Goal: Book appointment/travel/reservation

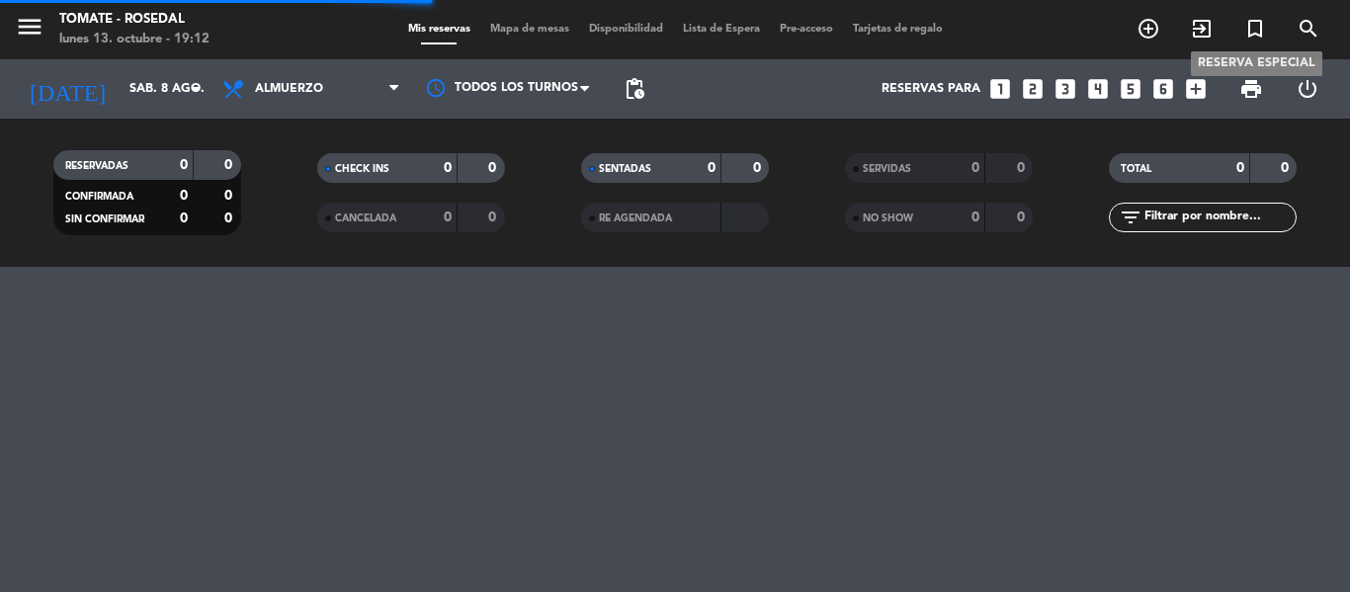
click at [1253, 29] on icon "turned_in_not" at bounding box center [1255, 29] width 24 height 24
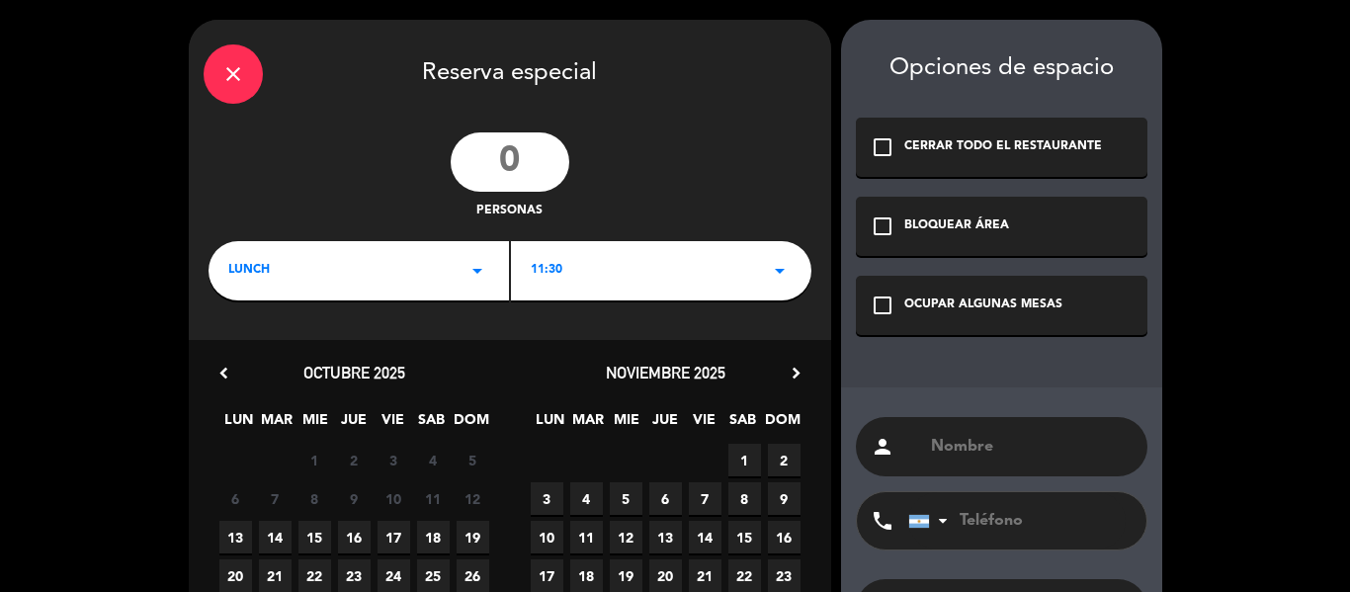
click at [518, 148] on input "number" at bounding box center [510, 161] width 119 height 59
type input "30"
click at [459, 248] on div "LUNCH arrow_drop_down" at bounding box center [358, 270] width 300 height 59
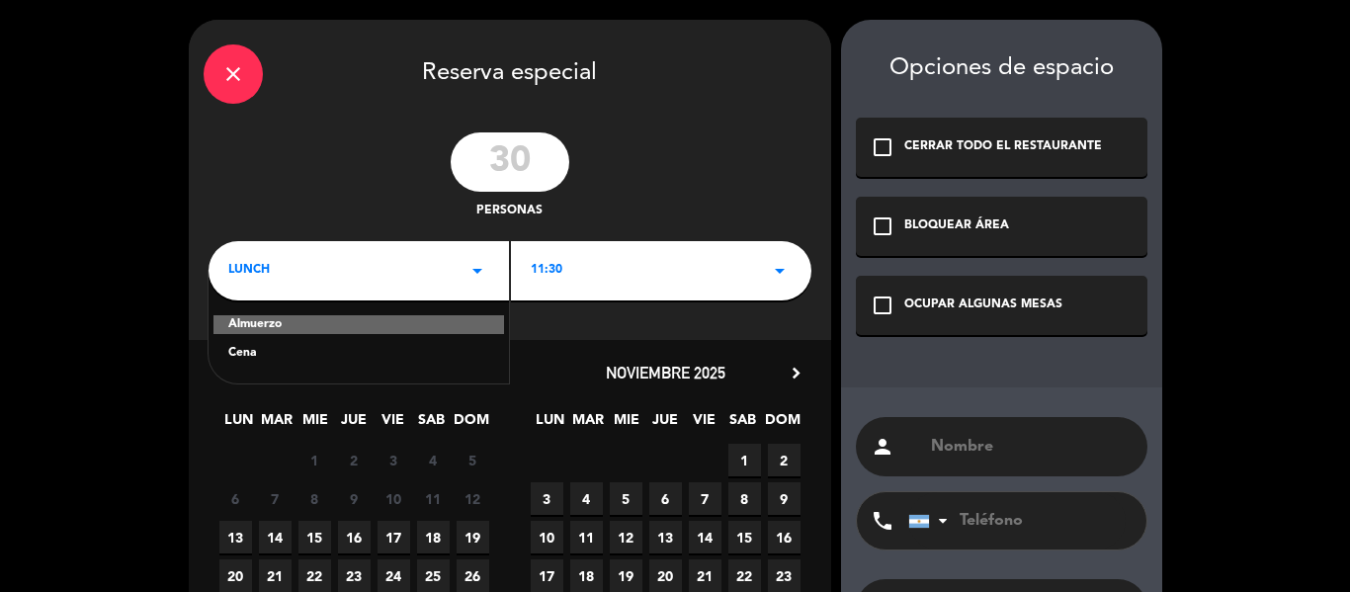
click at [424, 325] on div "Almuerzo" at bounding box center [358, 325] width 291 height 20
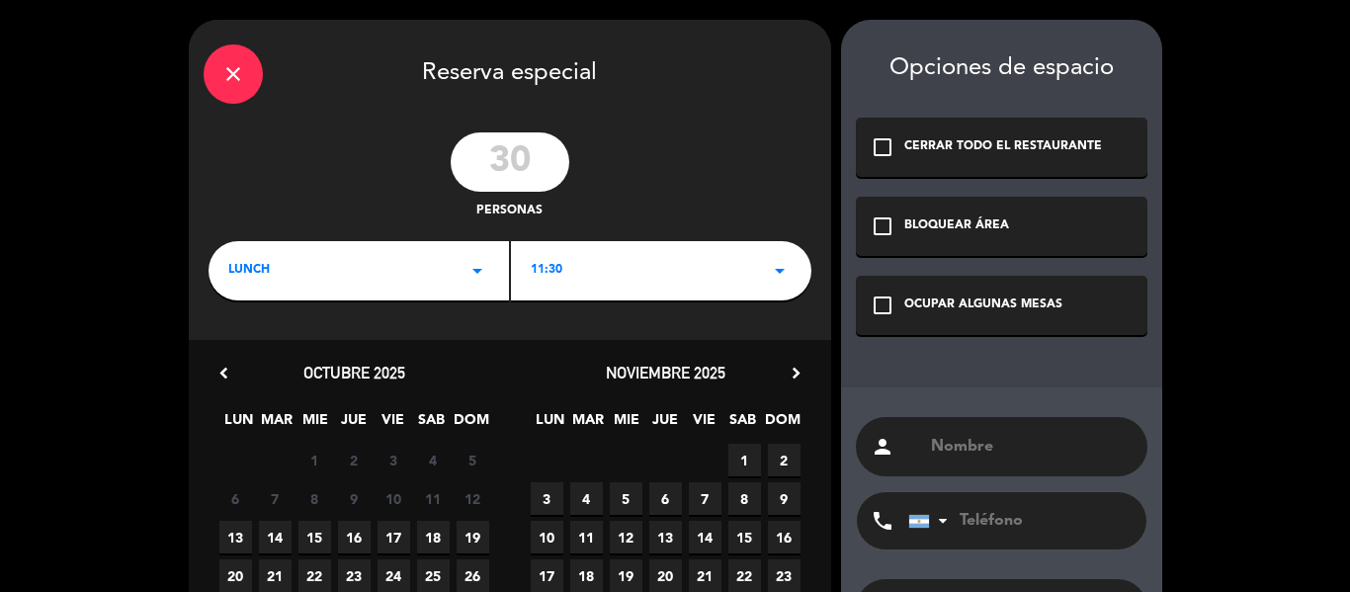
click at [927, 159] on div "check_box_outline_blank CERRAR TODO EL RESTAURANTE" at bounding box center [1001, 147] width 291 height 59
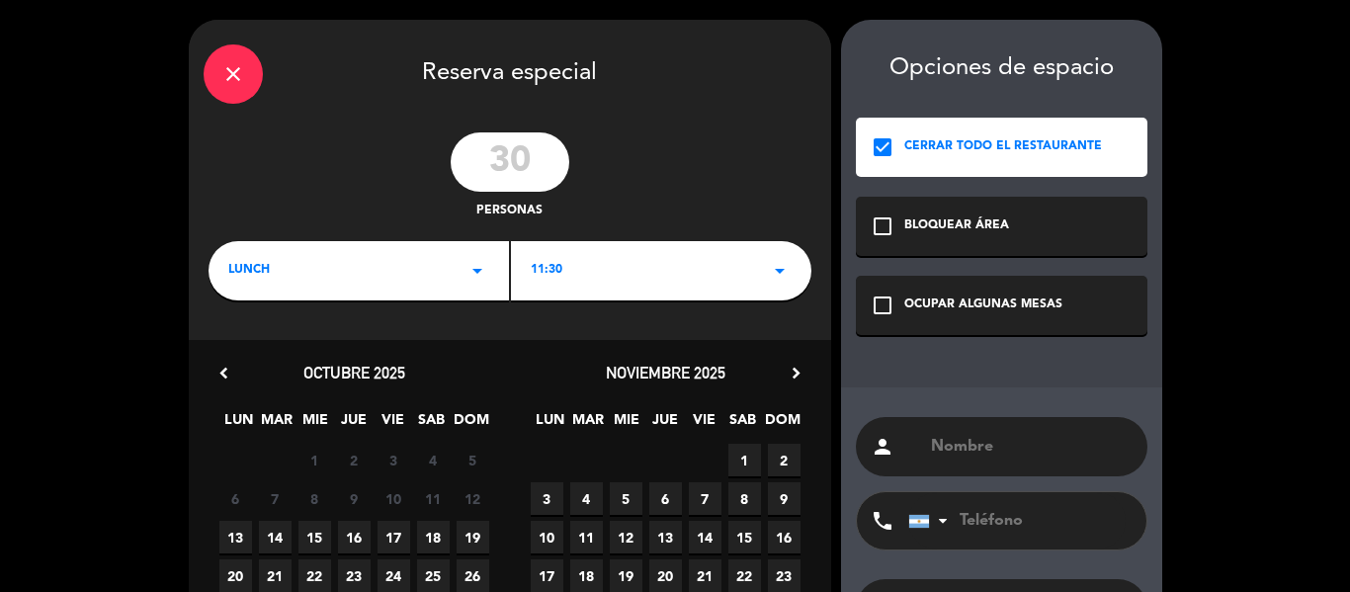
scroll to position [99, 0]
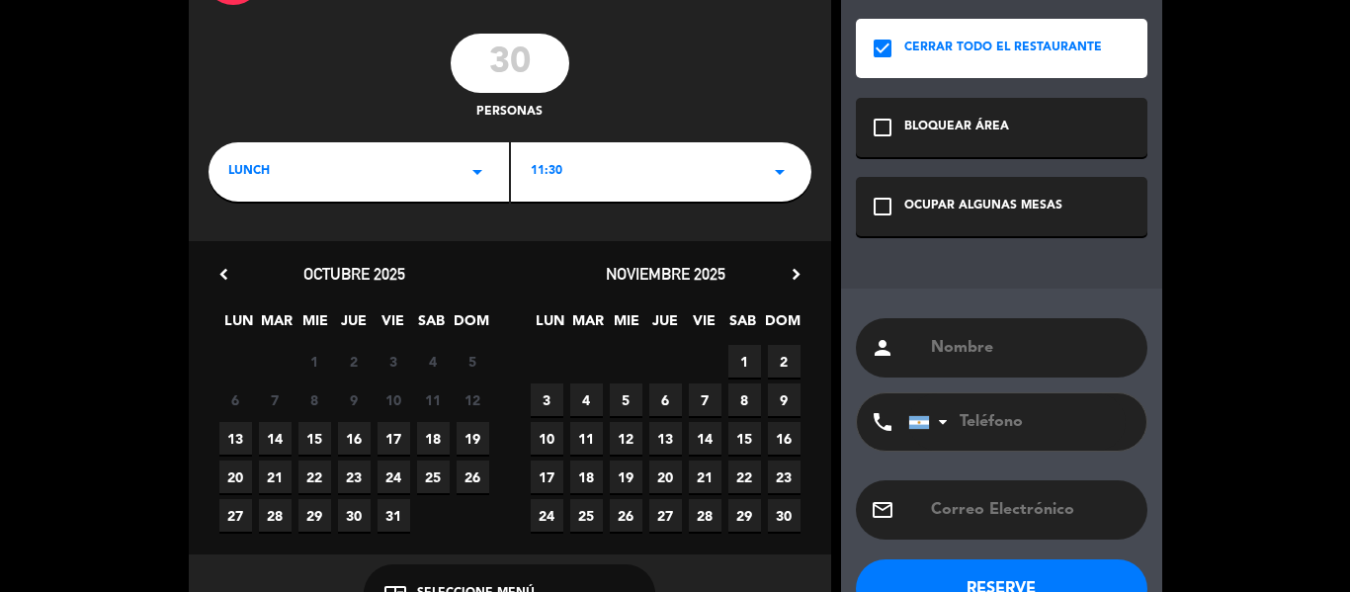
click at [745, 404] on span "8" at bounding box center [744, 399] width 33 height 33
click at [433, 437] on span "18" at bounding box center [433, 438] width 33 height 33
click at [1030, 352] on input "text" at bounding box center [1031, 348] width 204 height 28
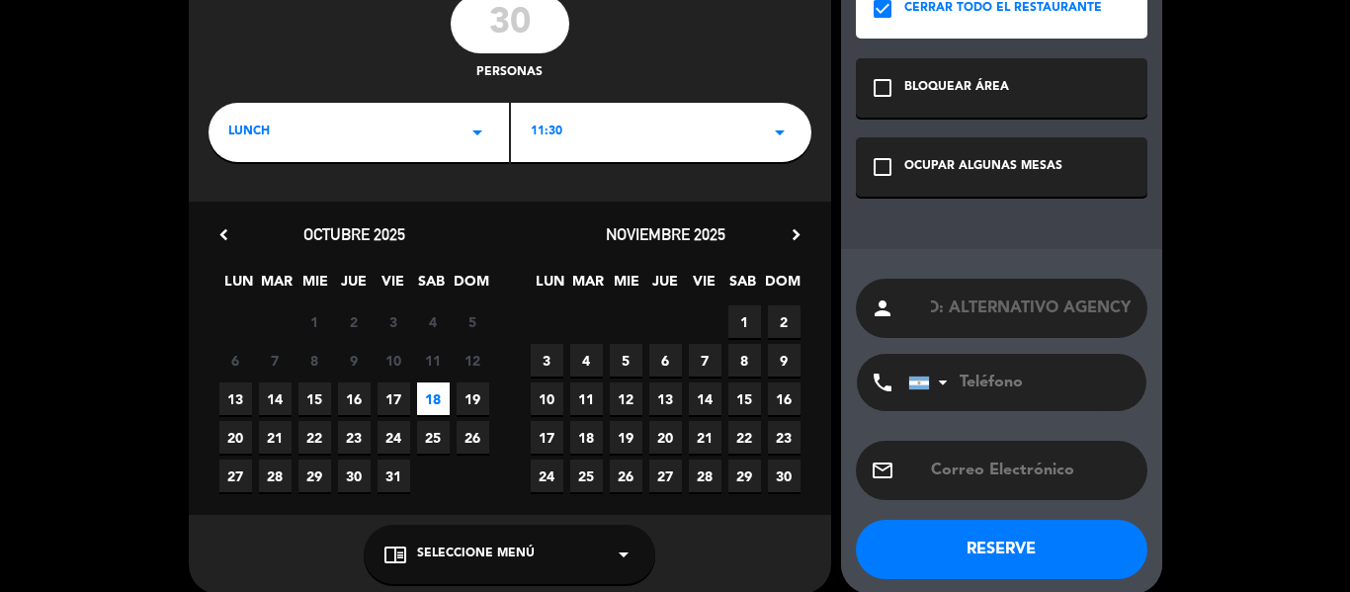
scroll to position [159, 0]
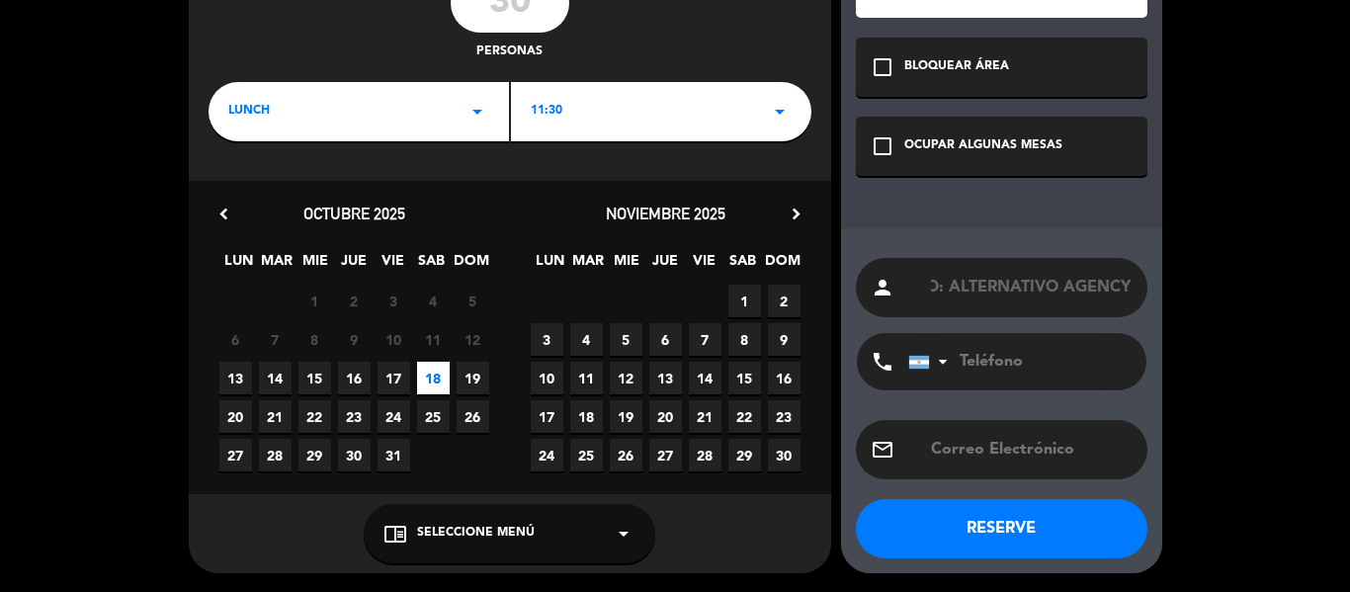
type input "EVENTO: ALTERNATIVO AGENCY"
click at [1016, 506] on button "RESERVE" at bounding box center [1001, 528] width 291 height 59
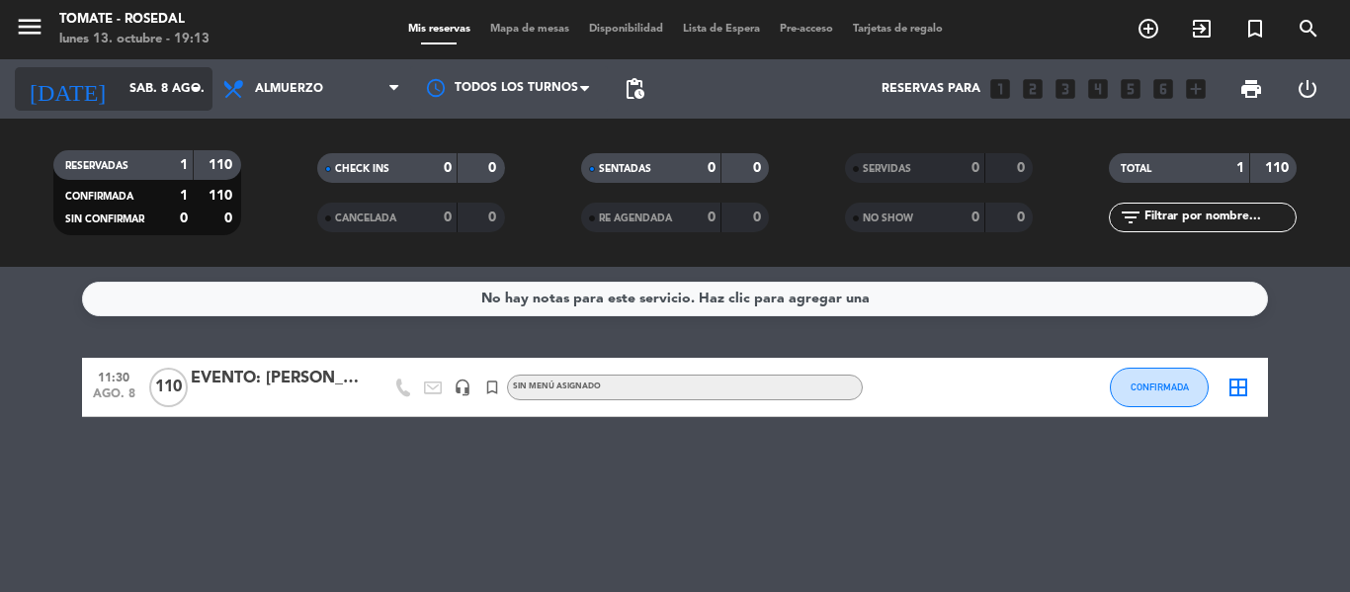
click at [199, 90] on icon "arrow_drop_down" at bounding box center [196, 89] width 24 height 24
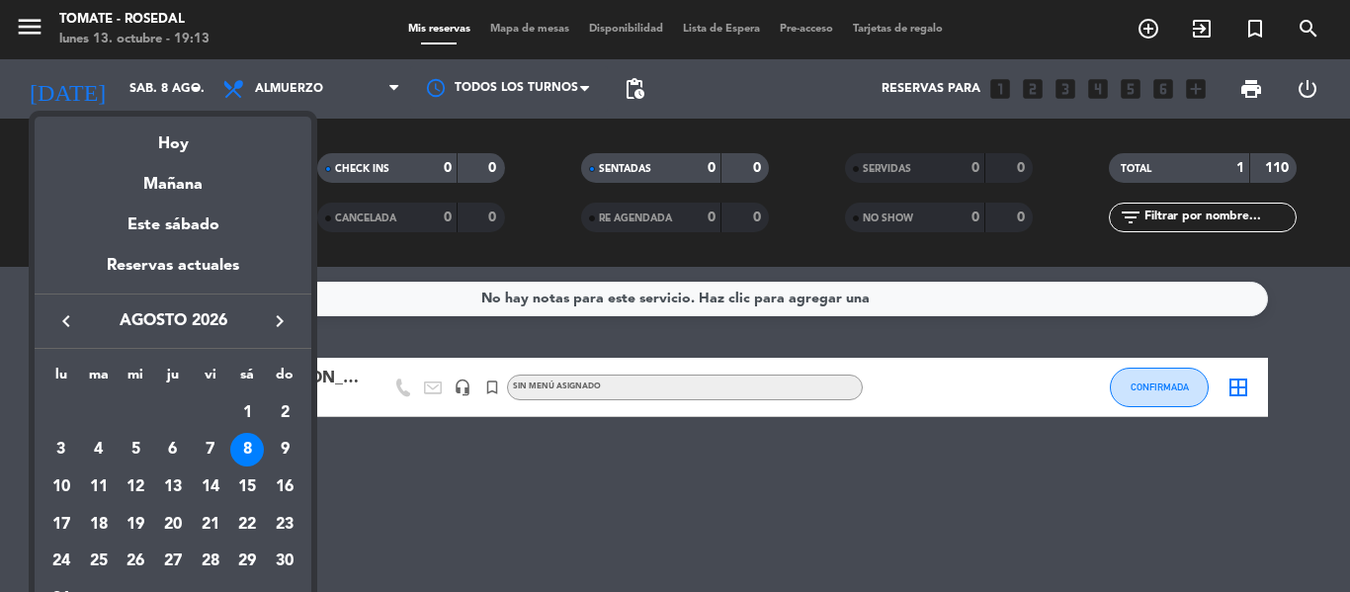
click at [281, 327] on icon "keyboard_arrow_right" at bounding box center [280, 321] width 24 height 24
click at [146, 183] on div "Mañana" at bounding box center [173, 177] width 277 height 41
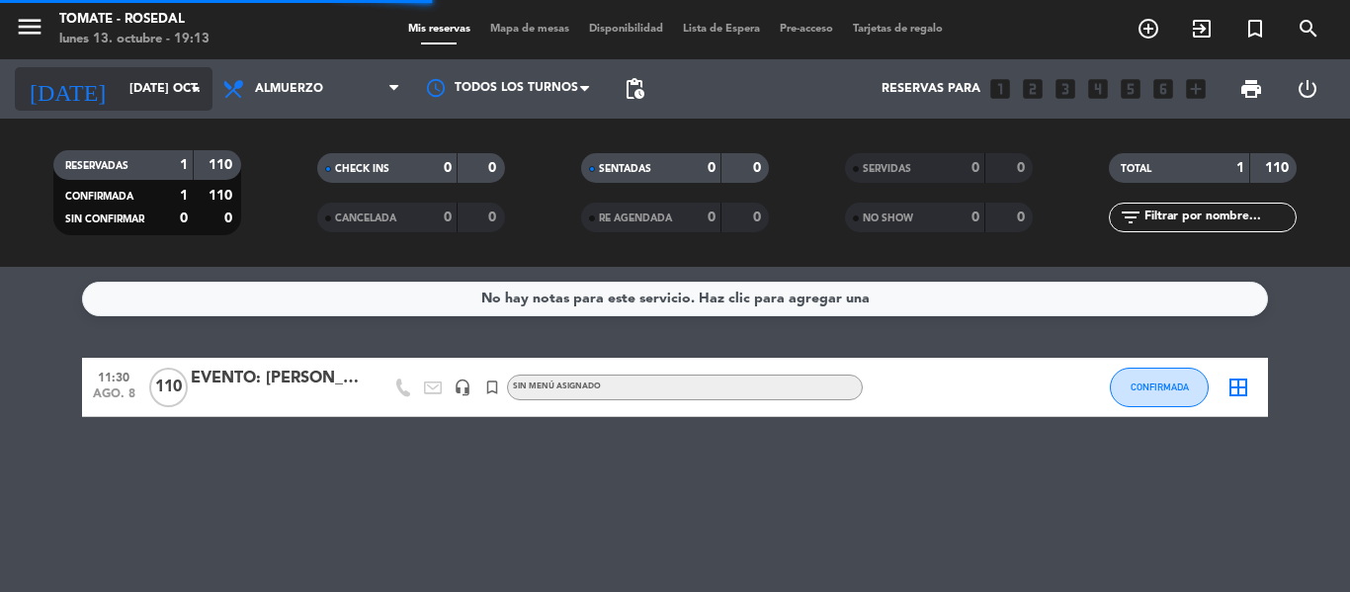
click at [147, 92] on input "[DATE] oct." at bounding box center [203, 89] width 167 height 34
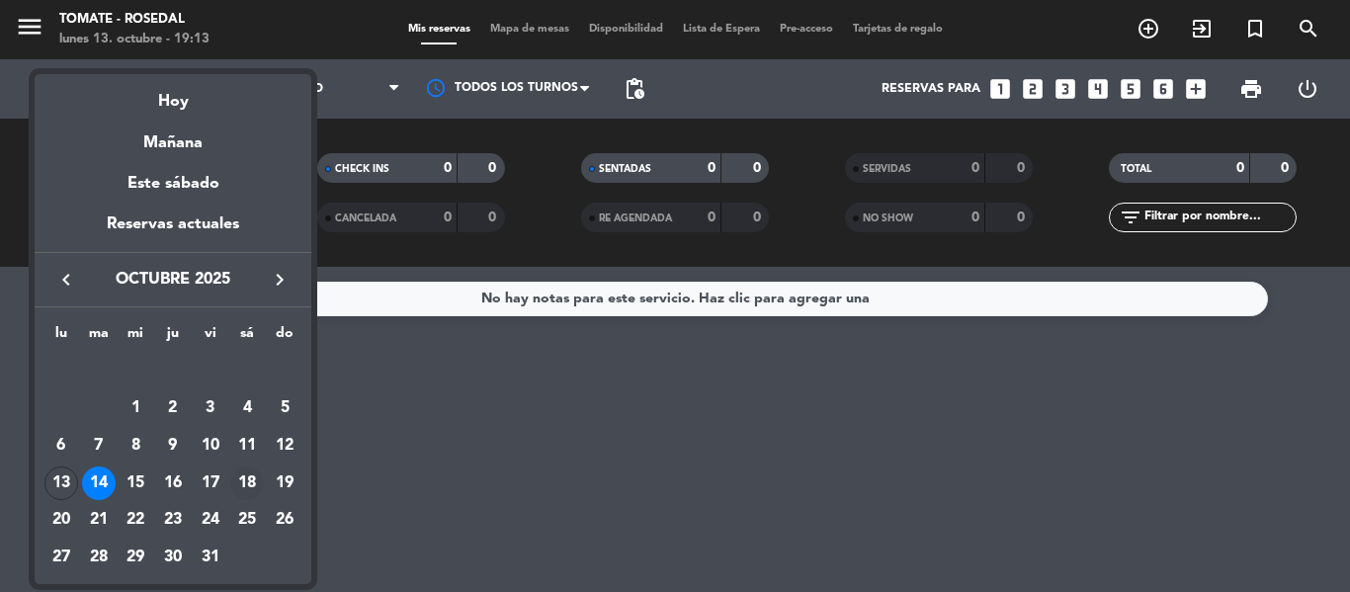
click at [254, 482] on div "18" at bounding box center [247, 483] width 34 height 34
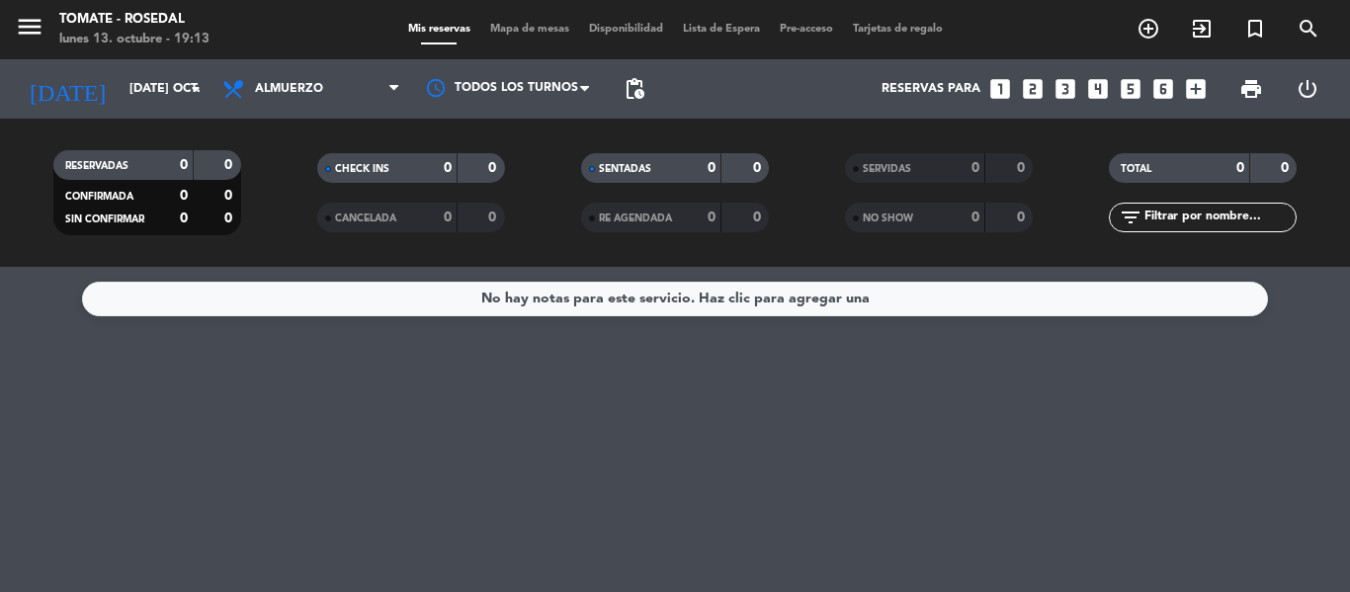
type input "sáb. [DATE]"
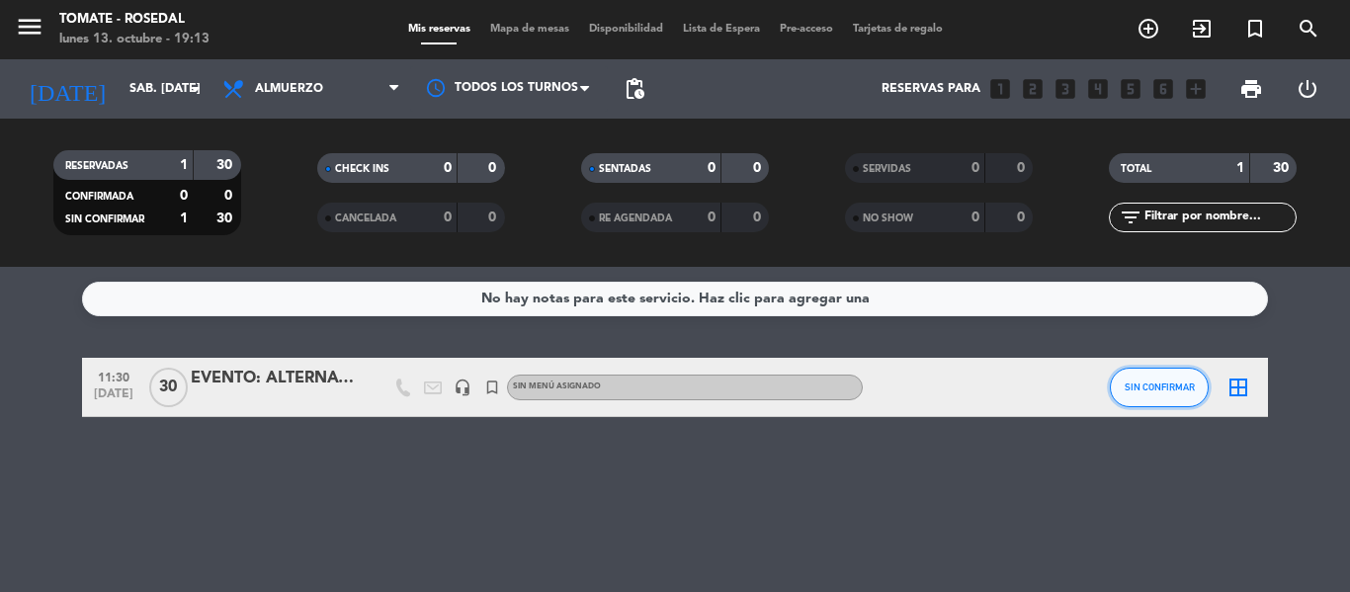
click at [1131, 384] on span "SIN CONFIRMAR" at bounding box center [1159, 386] width 70 height 11
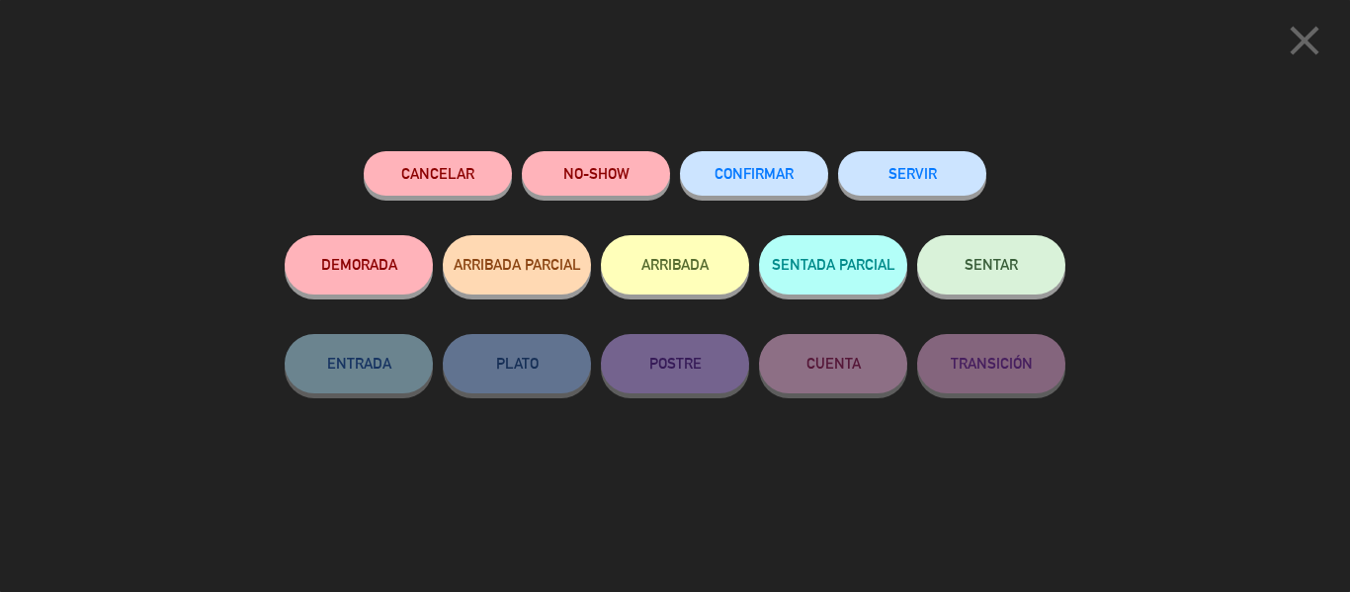
click at [761, 161] on button "CONFIRMAR" at bounding box center [754, 173] width 148 height 44
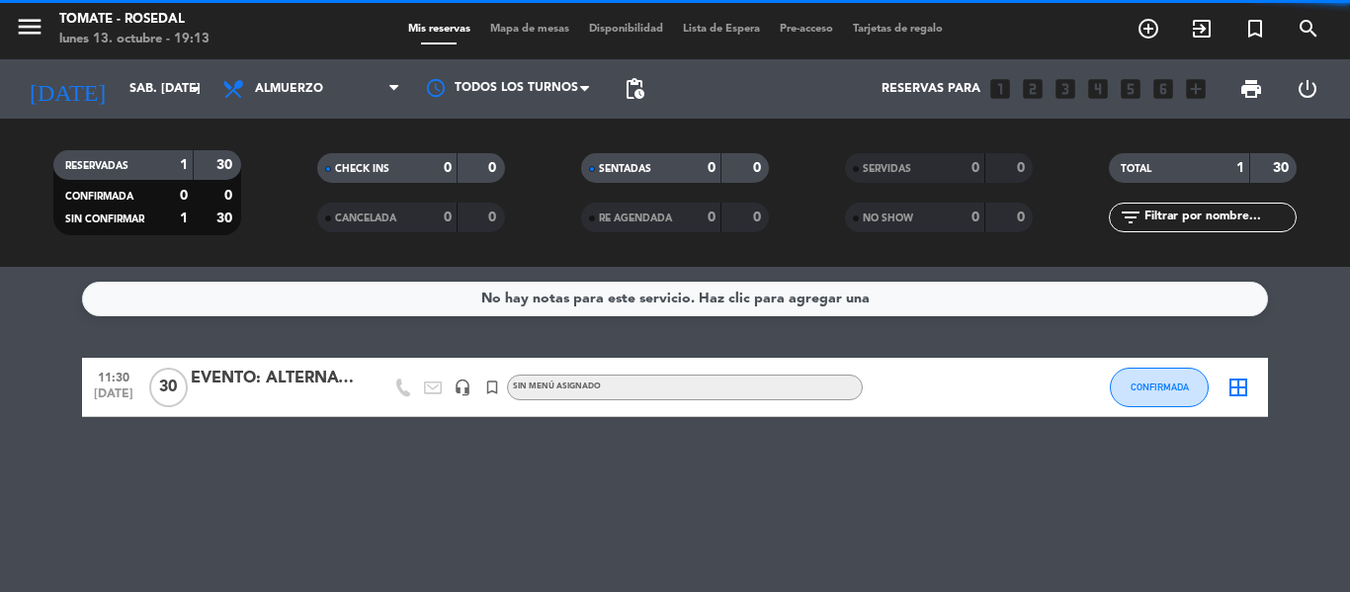
click at [651, 469] on div "No hay notas para este servicio. Haz clic para agregar una 11:30 [DATE] EVENTO:…" at bounding box center [675, 429] width 1350 height 325
